Goal: Find specific page/section: Find specific page/section

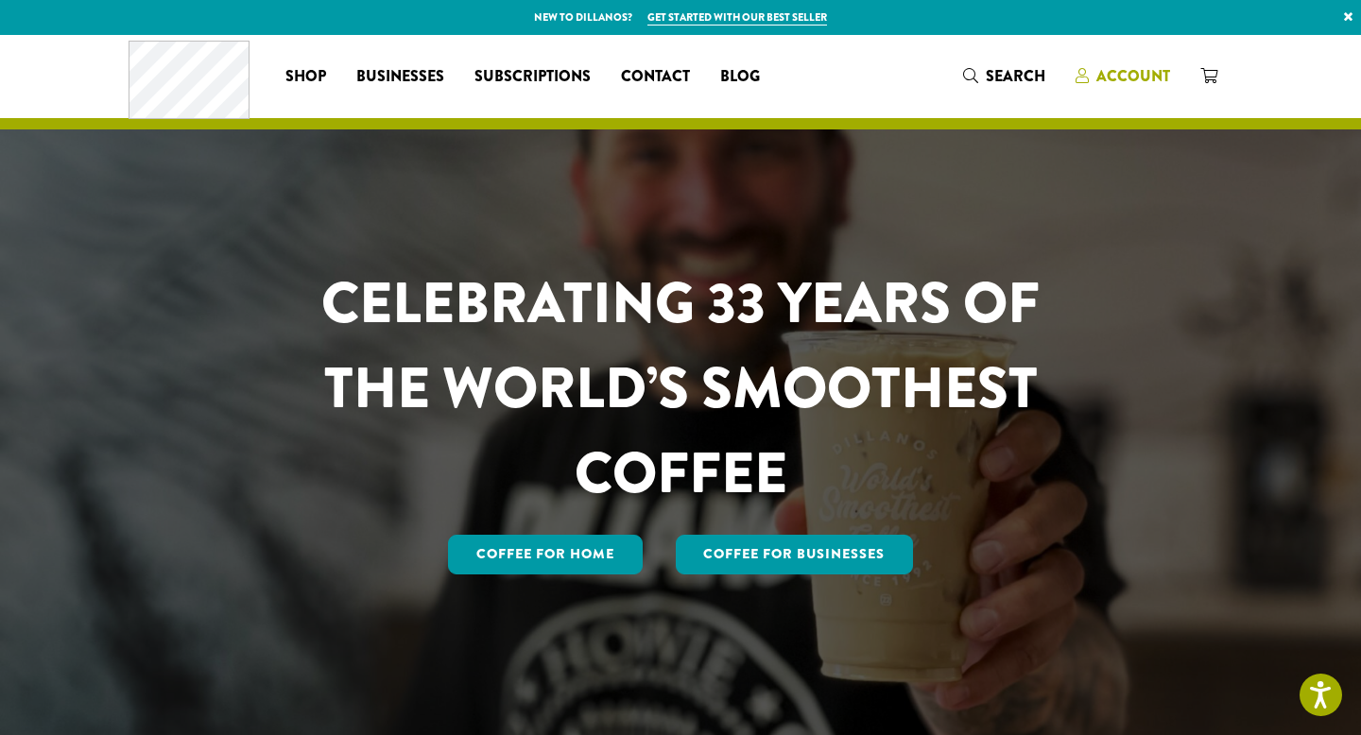
click at [1117, 74] on span "Account" at bounding box center [1133, 76] width 74 height 22
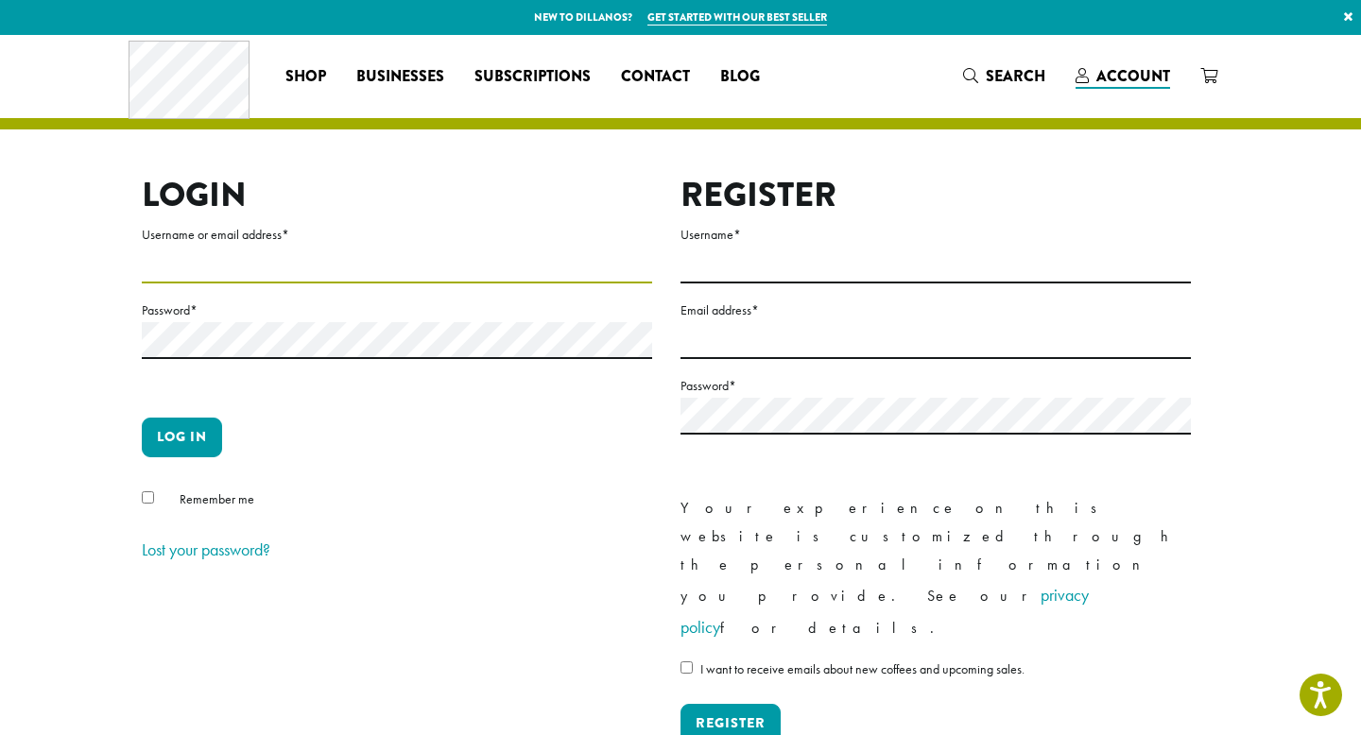
click at [402, 254] on input "Username or email address *" at bounding box center [397, 265] width 510 height 37
type input "**********"
click at [181, 420] on button "Log in" at bounding box center [182, 438] width 80 height 40
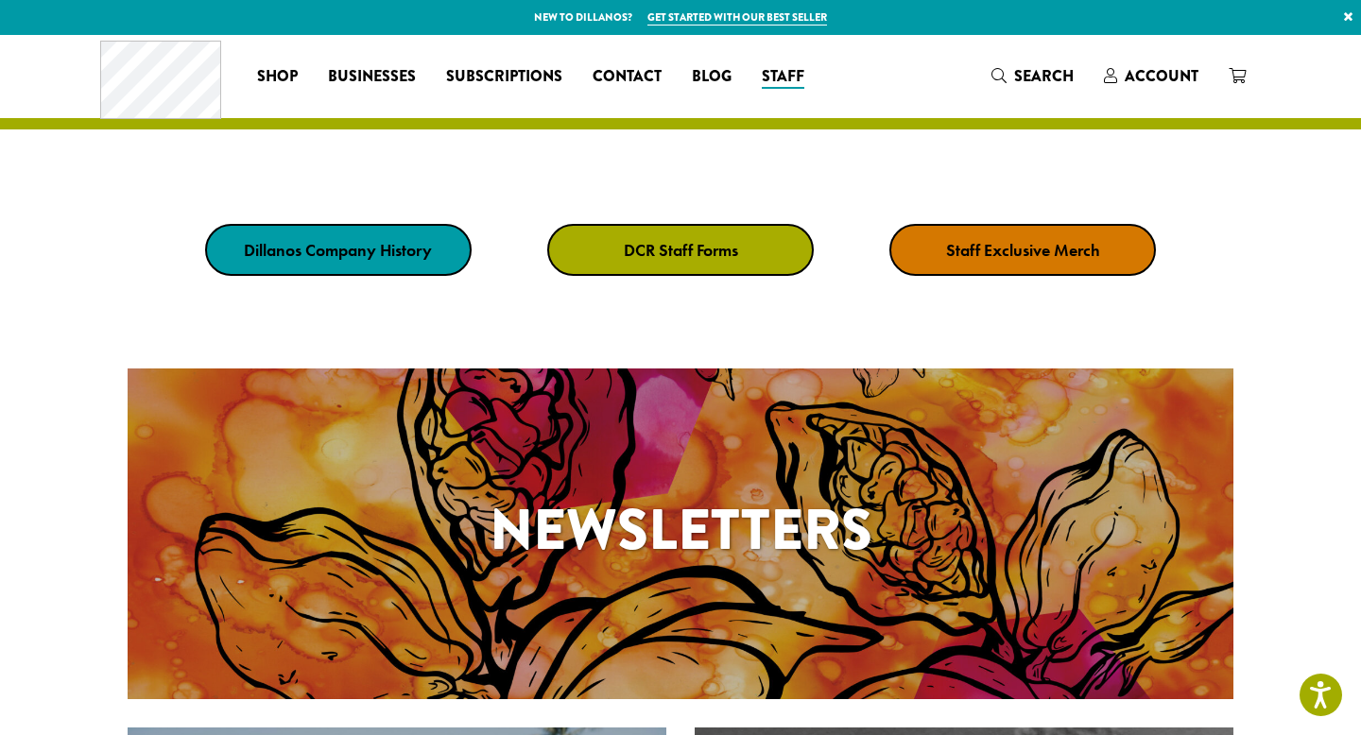
click at [657, 250] on strong "DCR Staff Forms" at bounding box center [681, 250] width 114 height 22
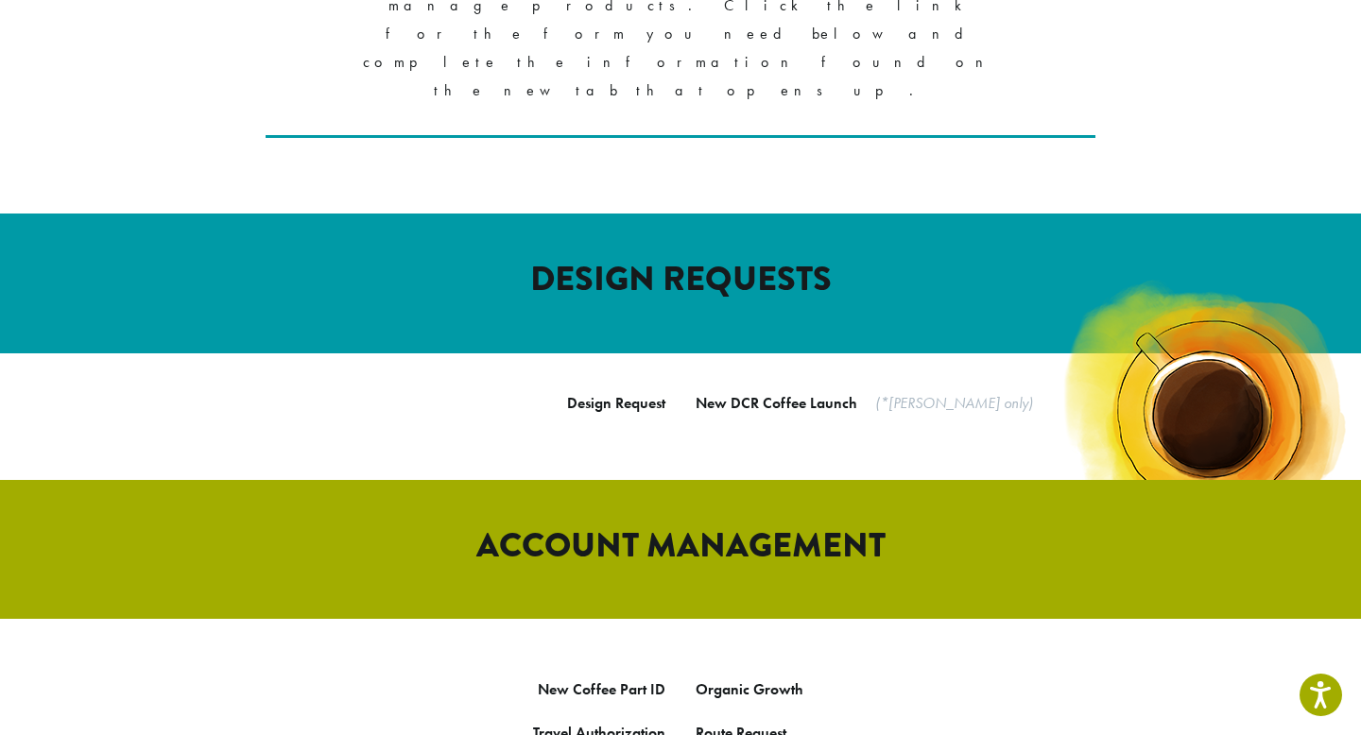
scroll to position [554, 0]
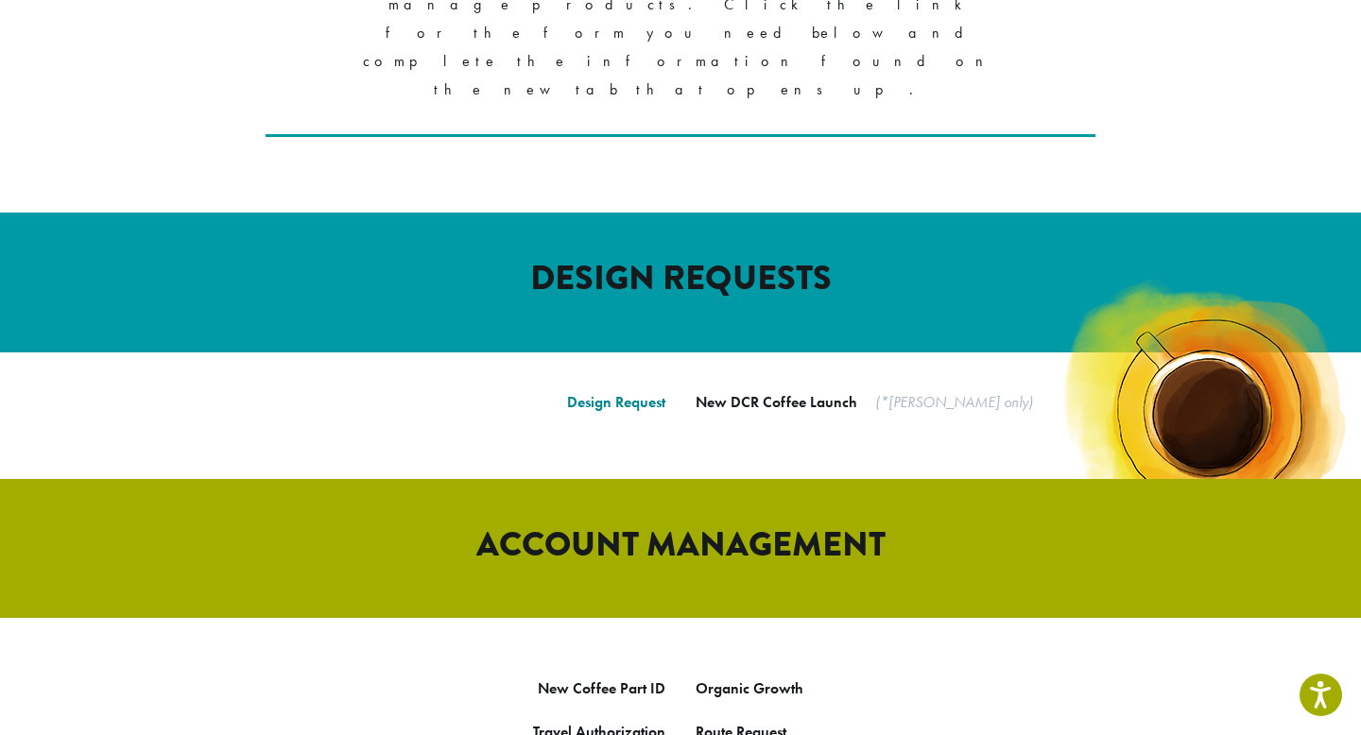
click at [641, 392] on link "Design Request" at bounding box center [616, 402] width 98 height 20
